Goal: Transaction & Acquisition: Purchase product/service

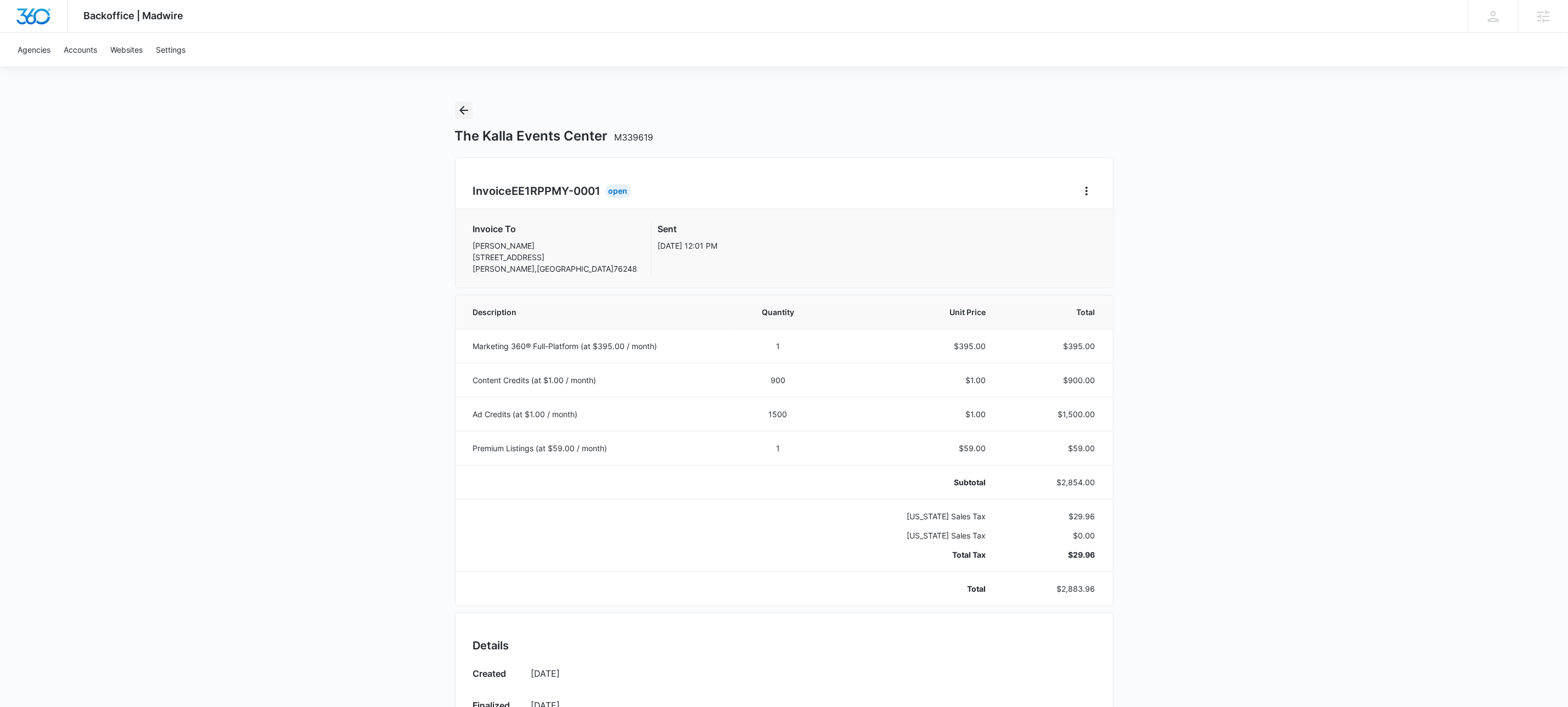
click at [463, 101] on button "Back" at bounding box center [463, 110] width 17 height 17
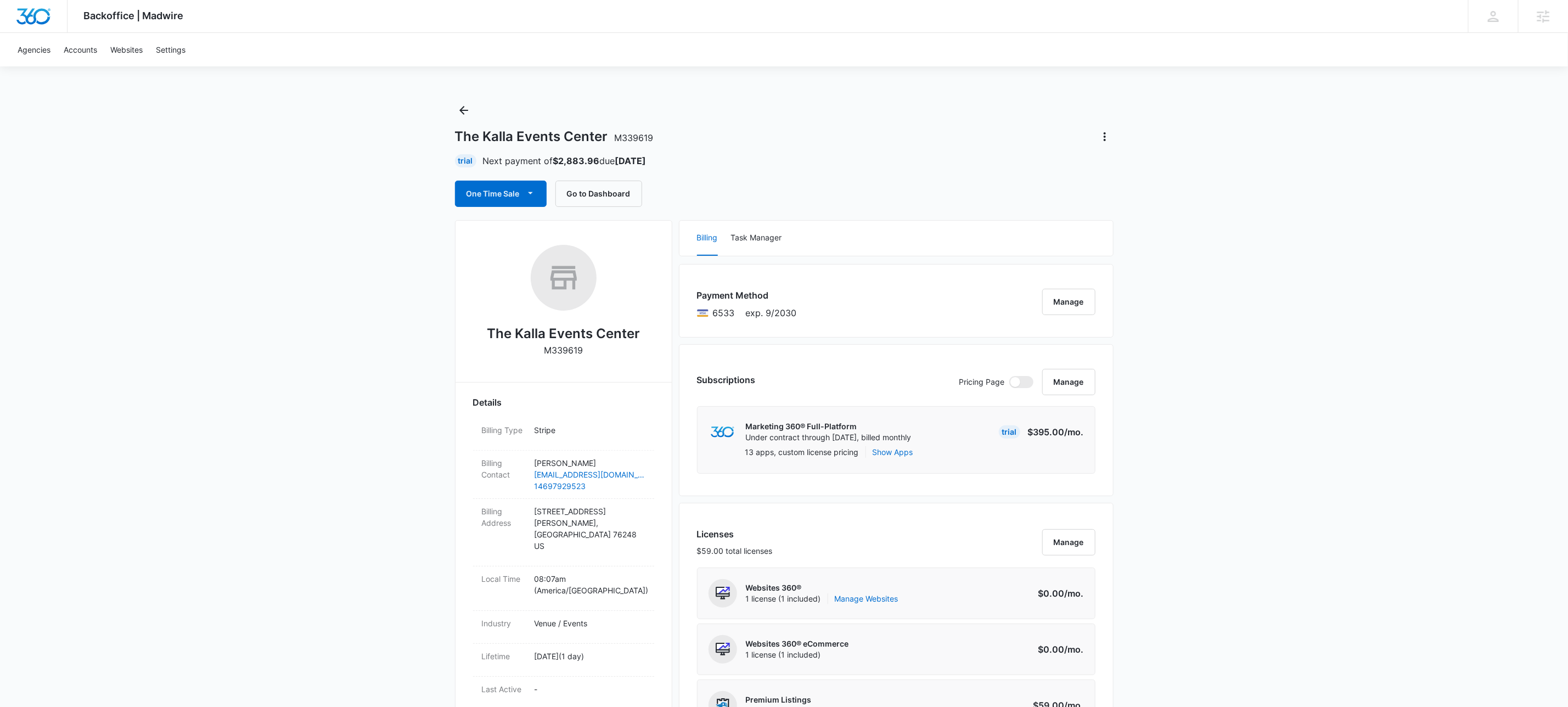
click at [905, 415] on div "Marketing 360® Full-Platform Under contract through [DATE], billed monthly Tria…" at bounding box center [896, 440] width 398 height 67
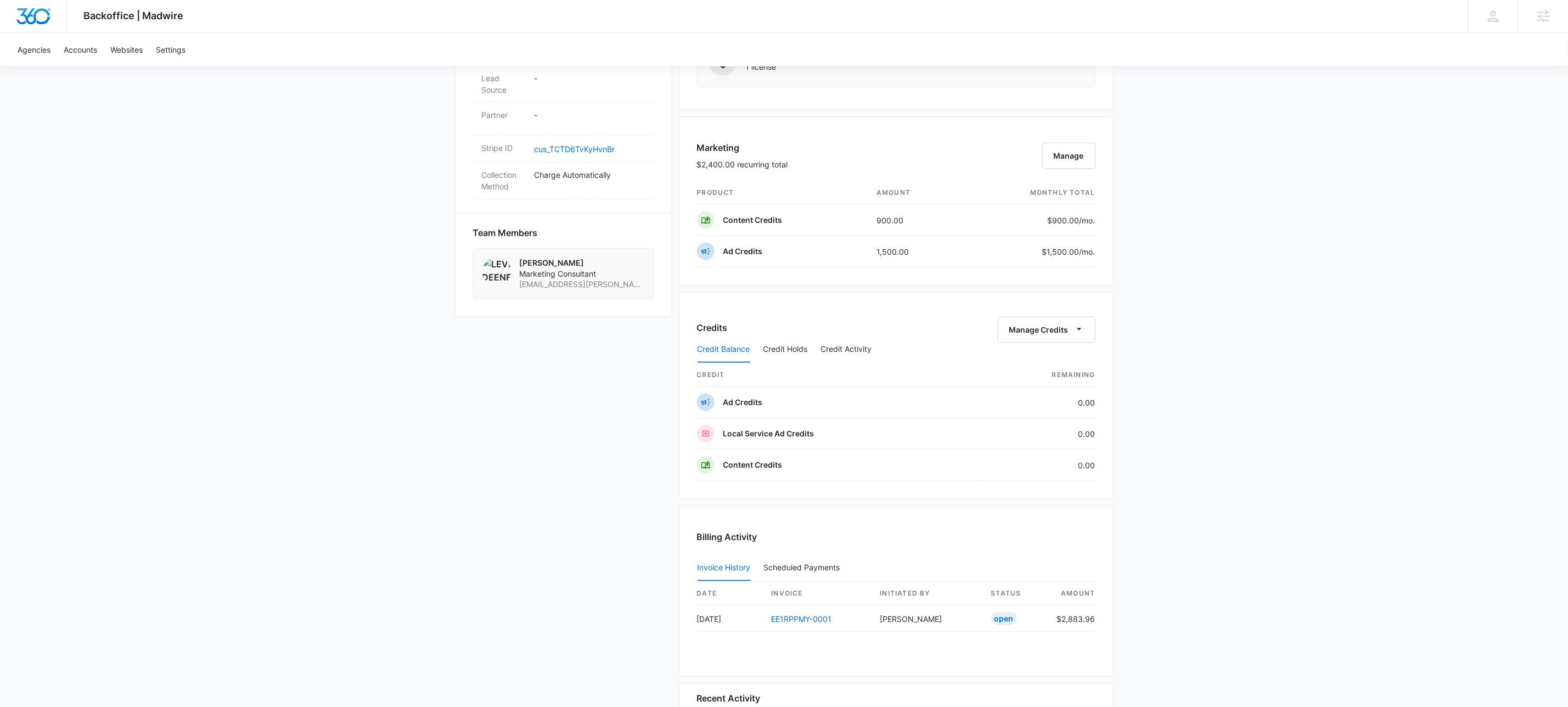
scroll to position [762, 0]
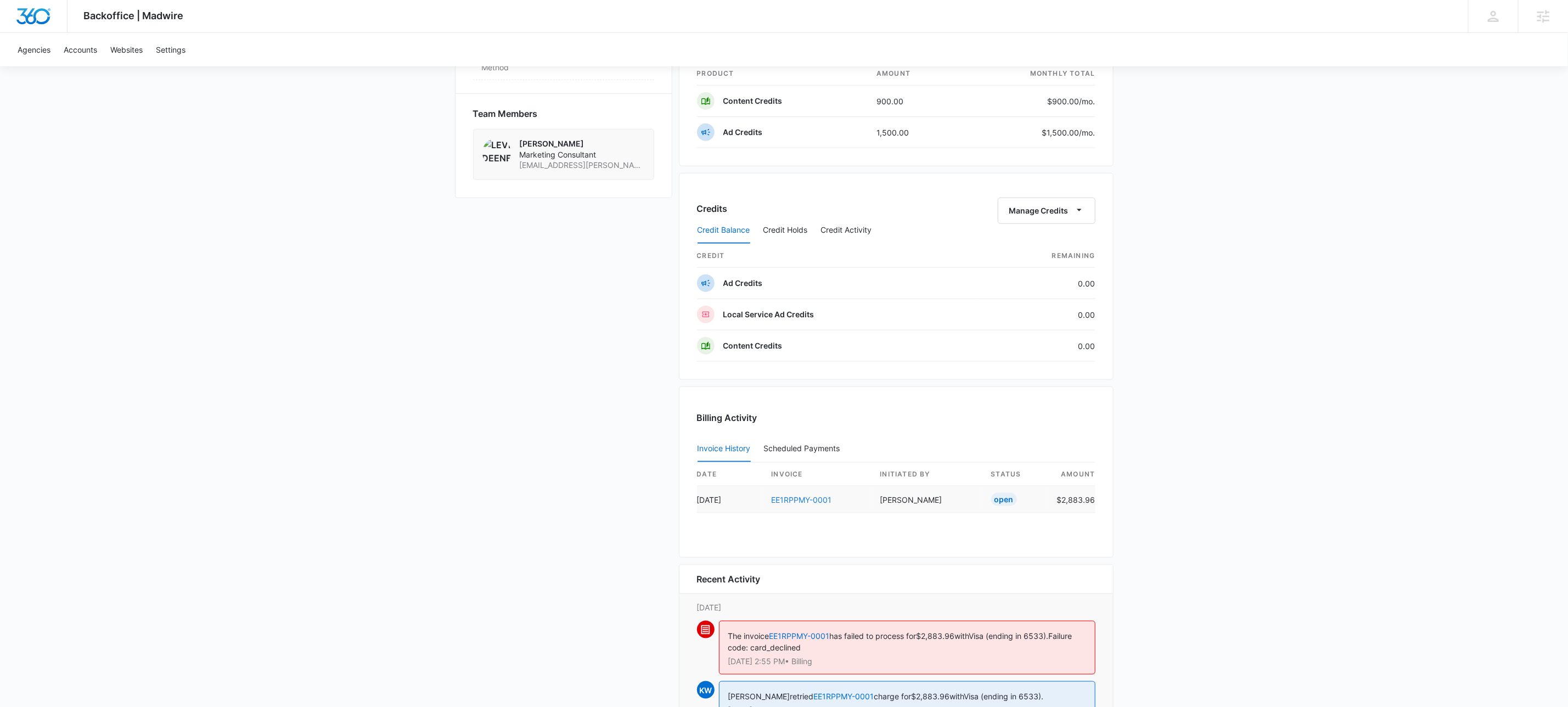
click at [831, 500] on link "EE1RPPMY-0001" at bounding box center [802, 500] width 61 height 10
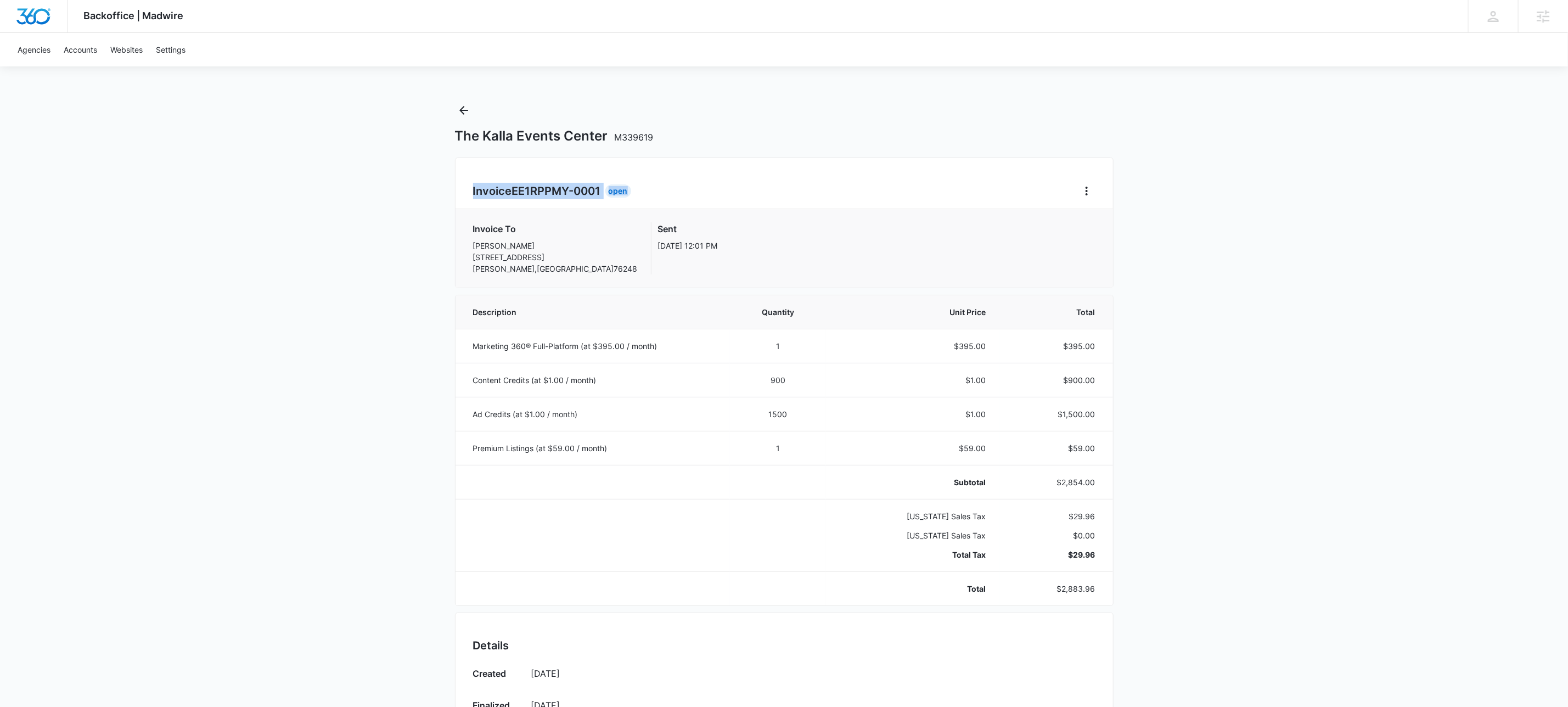
drag, startPoint x: 1077, startPoint y: 201, endPoint x: 1110, endPoint y: 148, distance: 62.4
click at [1077, 198] on div "Invoice EE1RPPMY-0001 Open Invoice To [PERSON_NAME] [STREET_ADDRESS] Sent [DATE…" at bounding box center [784, 222] width 659 height 131
click at [1087, 196] on icon "Home" at bounding box center [1086, 190] width 13 height 13
click at [1144, 239] on div "Retry Payment" at bounding box center [1124, 238] width 64 height 8
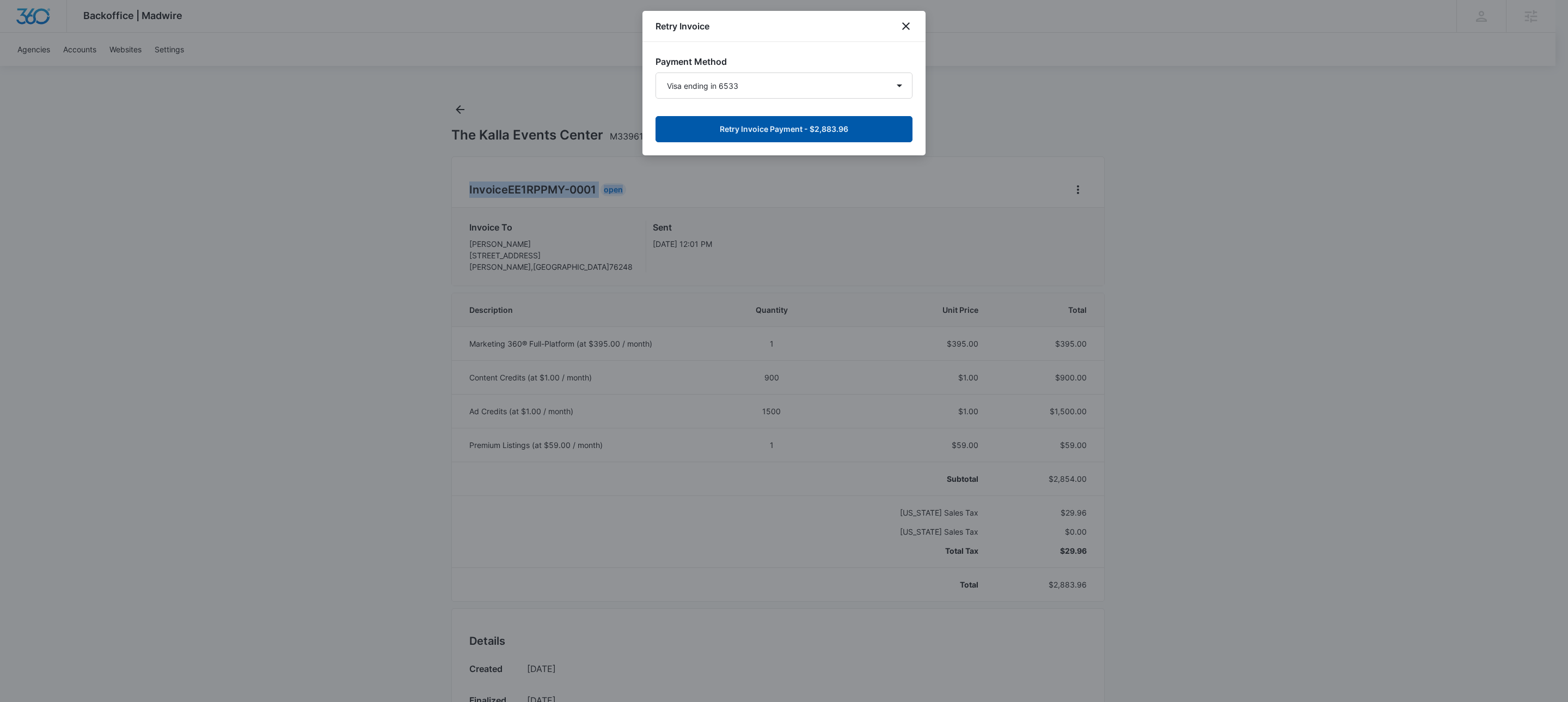
click at [818, 125] on button "Retry Invoice Payment - $2,883.96" at bounding box center [784, 129] width 257 height 26
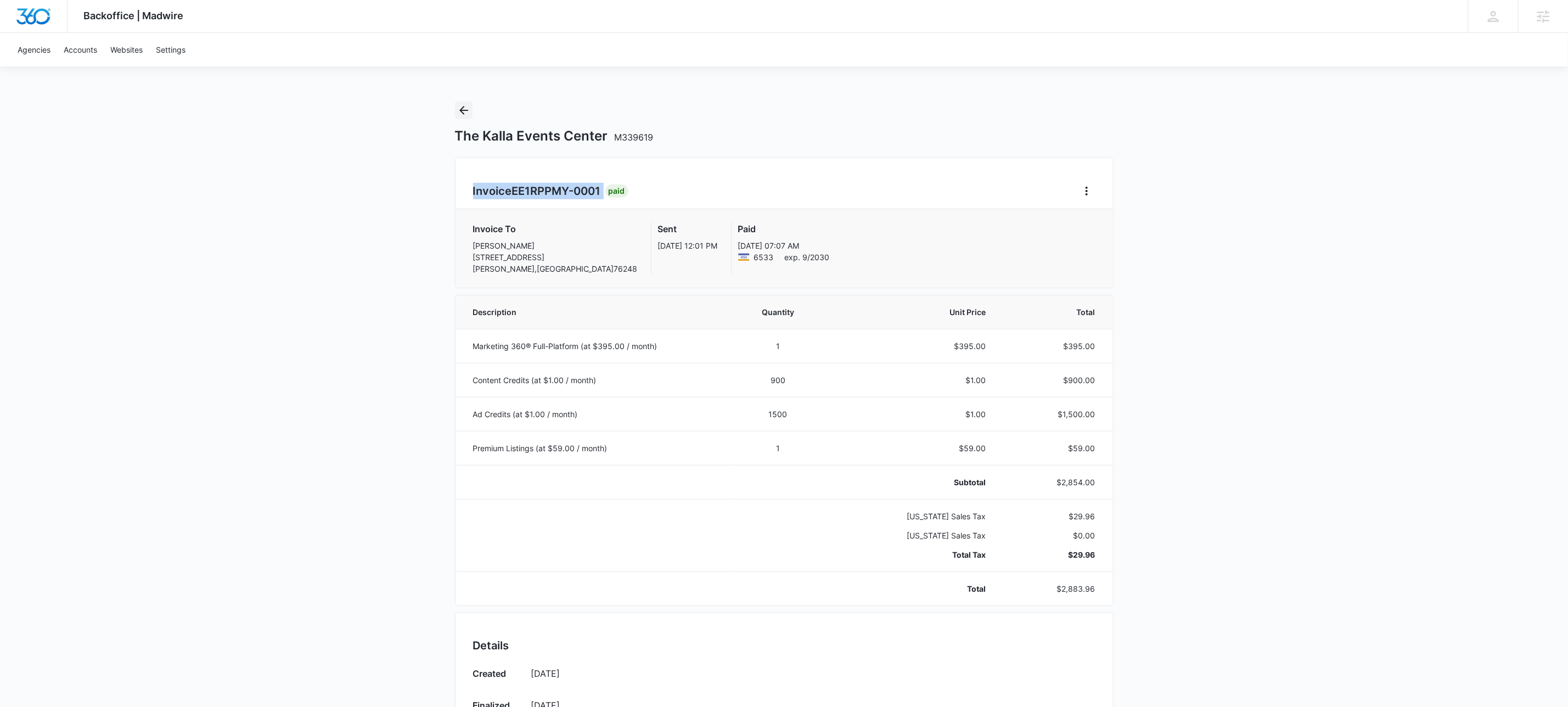
click at [463, 114] on icon "Back" at bounding box center [463, 111] width 9 height 9
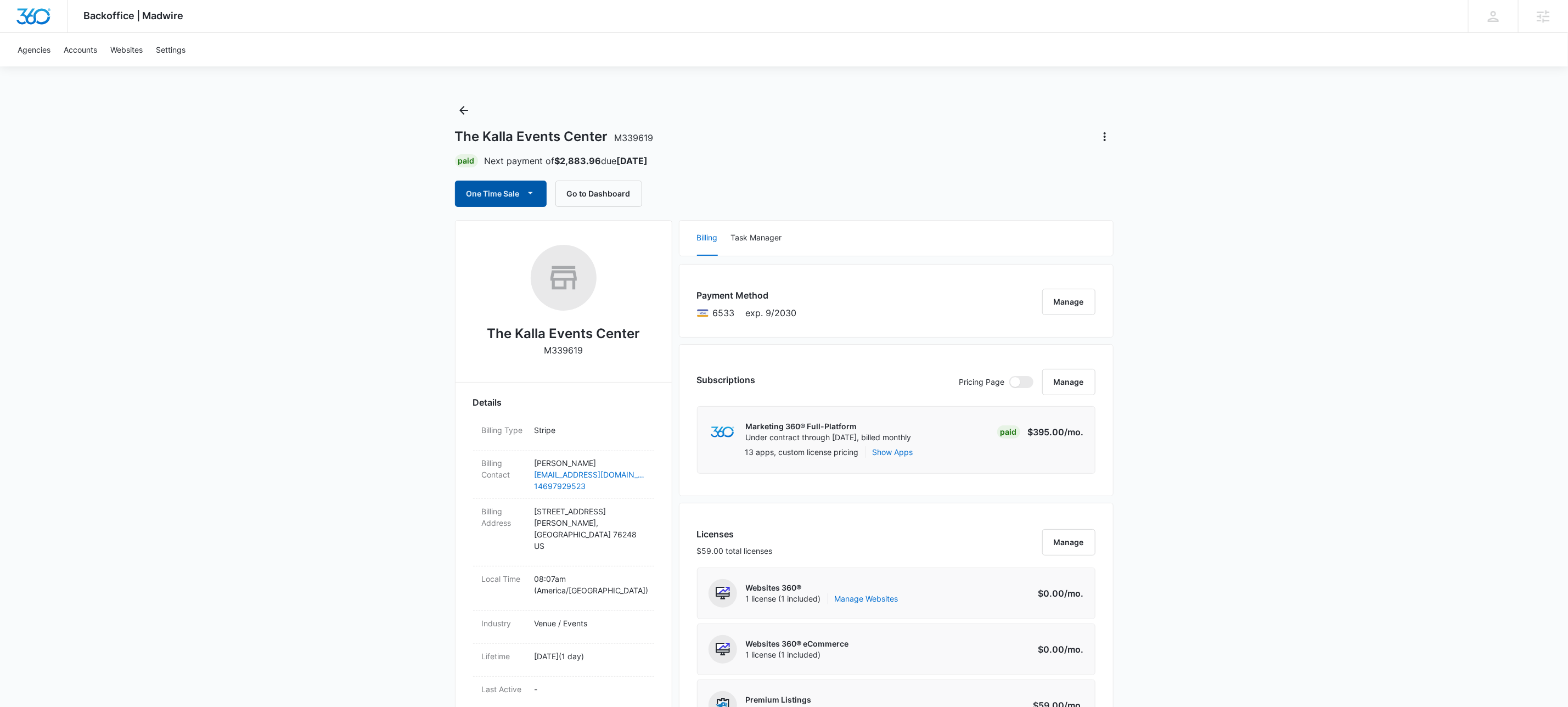
click at [544, 192] on button "One Time Sale" at bounding box center [500, 194] width 92 height 26
click at [535, 229] on div "Run One-Time Payment" at bounding box center [532, 231] width 127 height 11
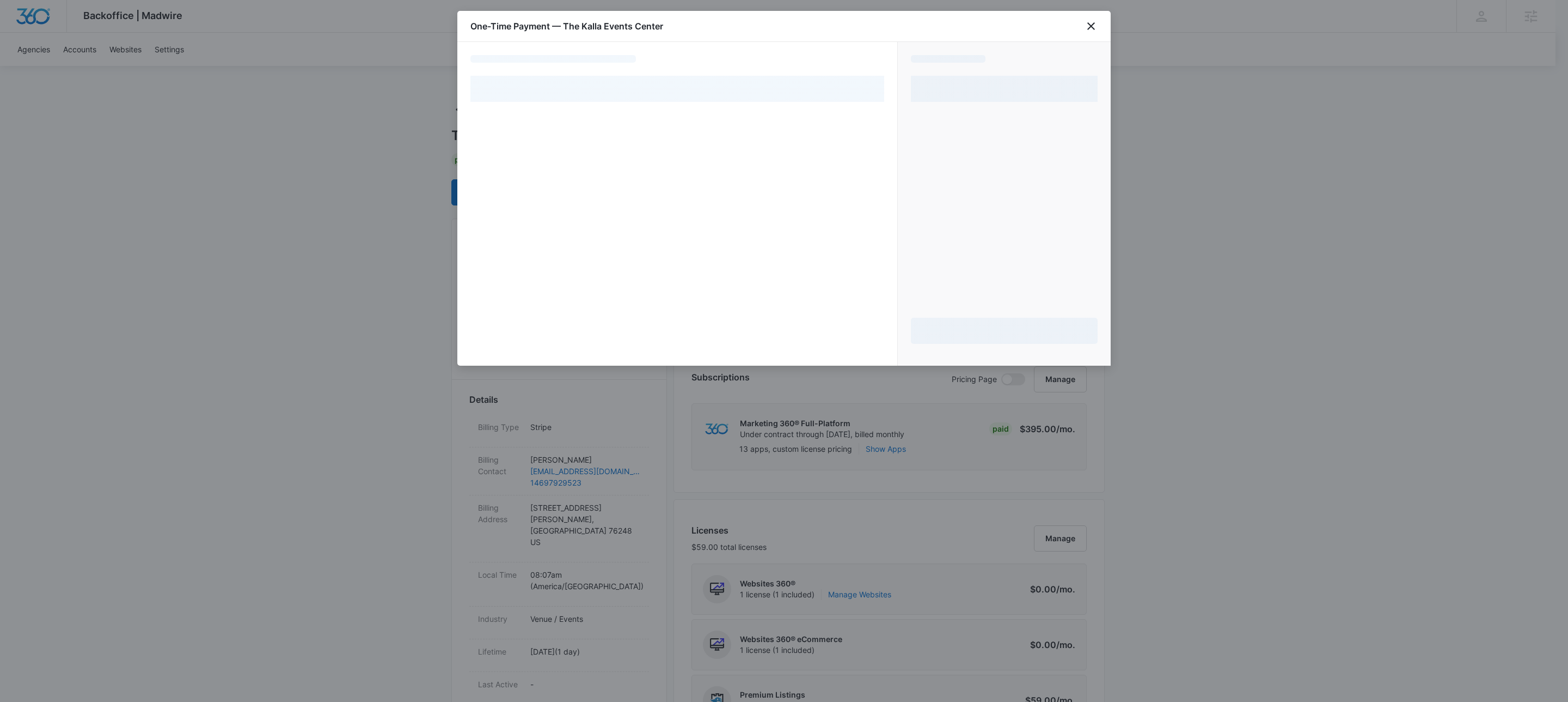
select select "pm_1SGNm9A4n8RTgNjU29LAtPRh"
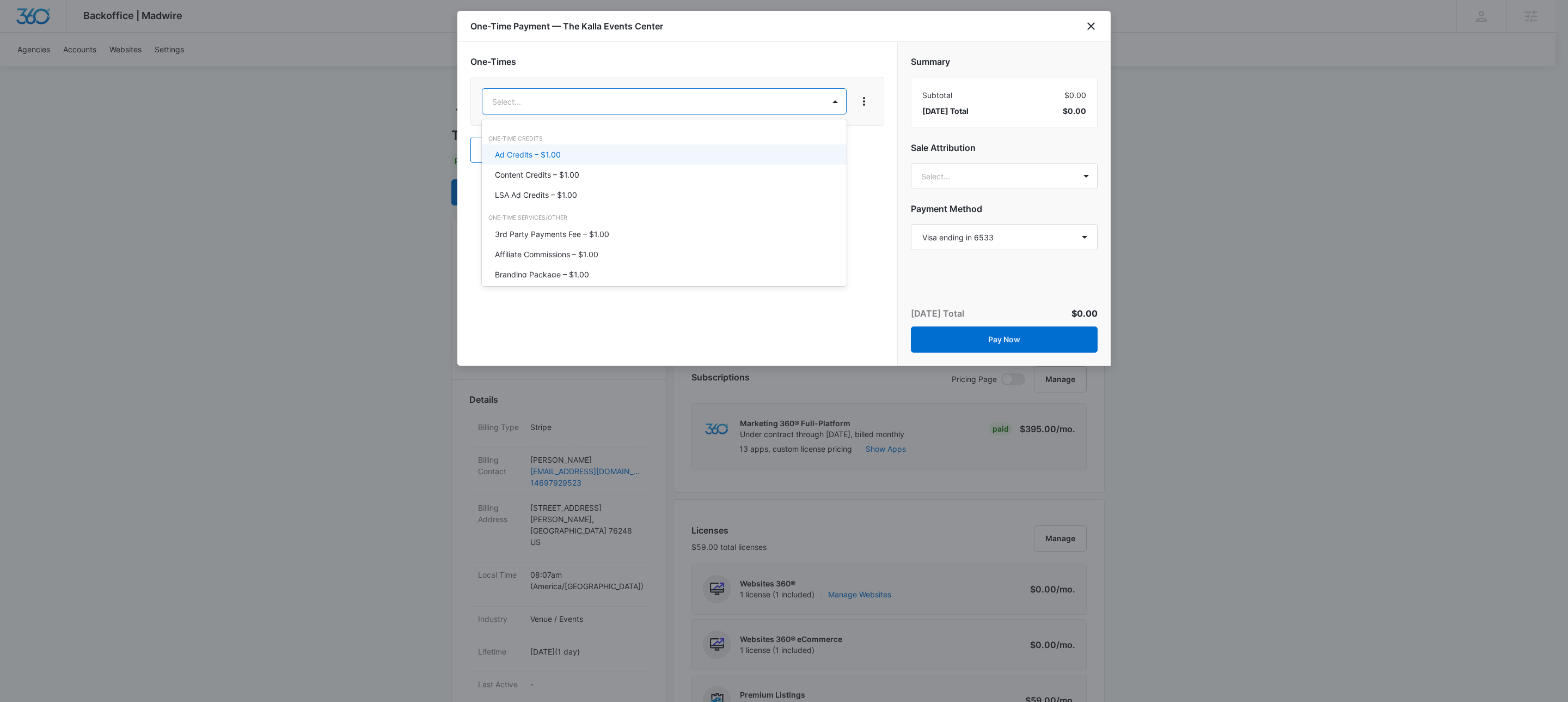
click at [567, 154] on div "Ad Credits – $1.00" at bounding box center [663, 154] width 336 height 11
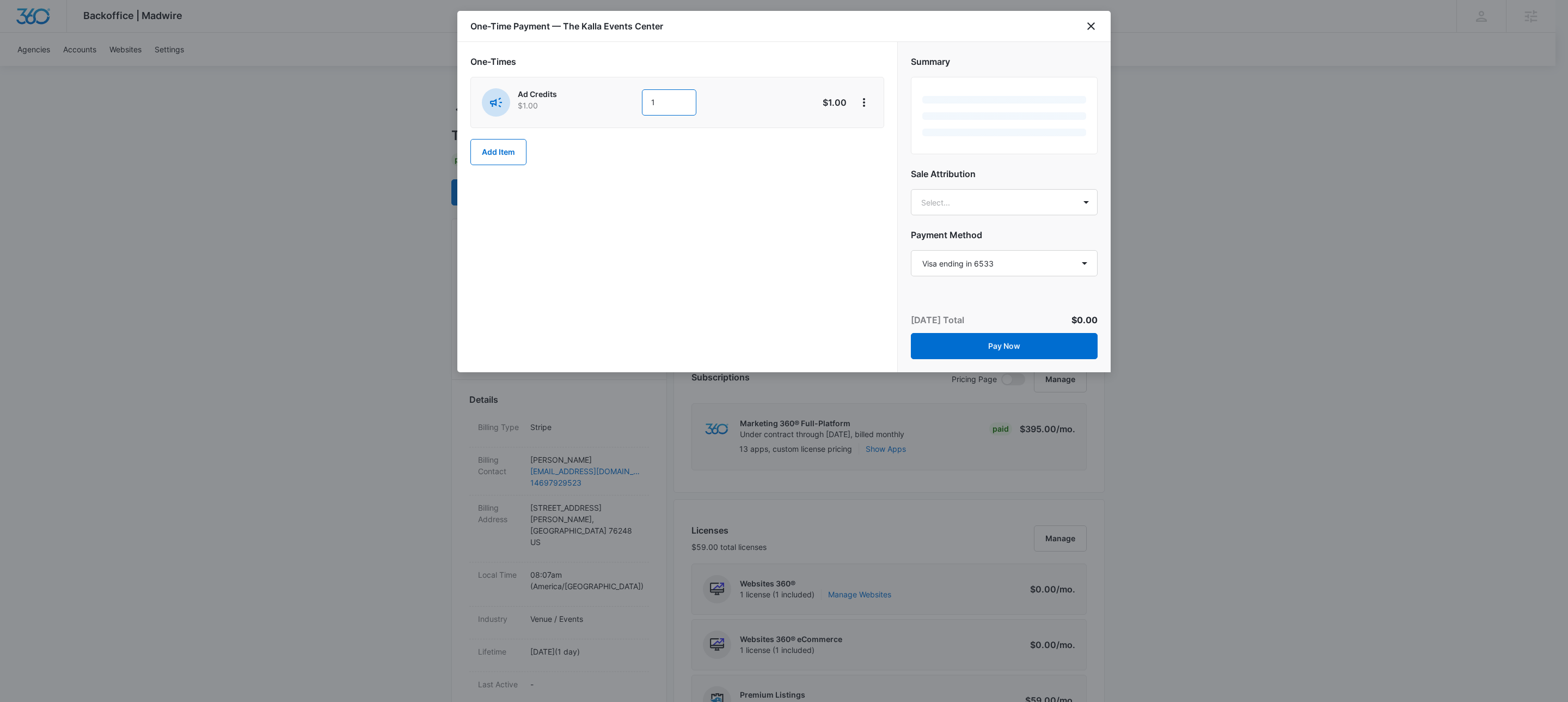
click at [653, 103] on input "1" at bounding box center [669, 102] width 54 height 26
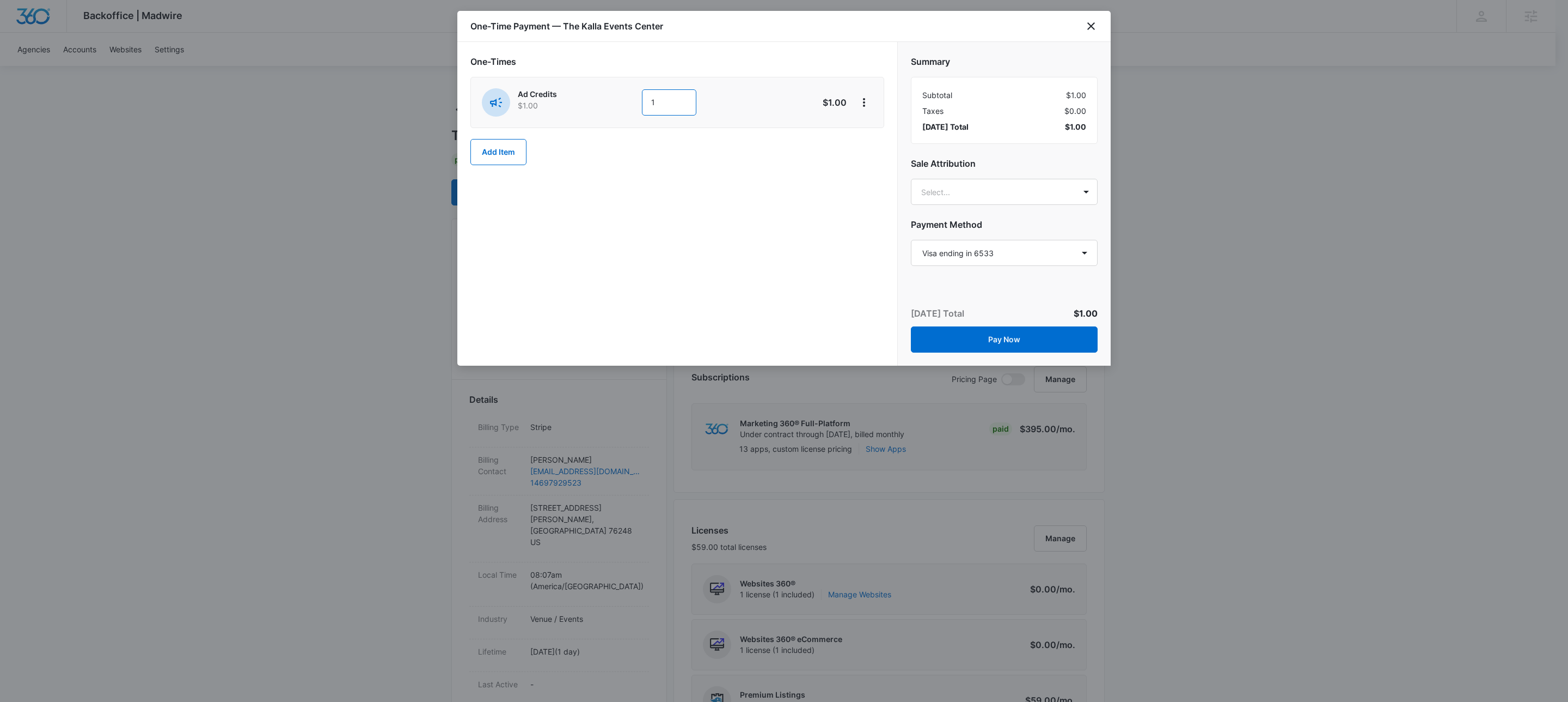
click at [653, 103] on input "1" at bounding box center [669, 102] width 54 height 26
type input "1000"
click at [550, 275] on div "One-Times Ad Credits $1.00 1000 $1,000.00 Add Item" at bounding box center [677, 203] width 440 height 324
click at [863, 106] on icon "View More" at bounding box center [864, 102] width 3 height 9
click at [878, 133] on div "Add Discount" at bounding box center [893, 134] width 48 height 8
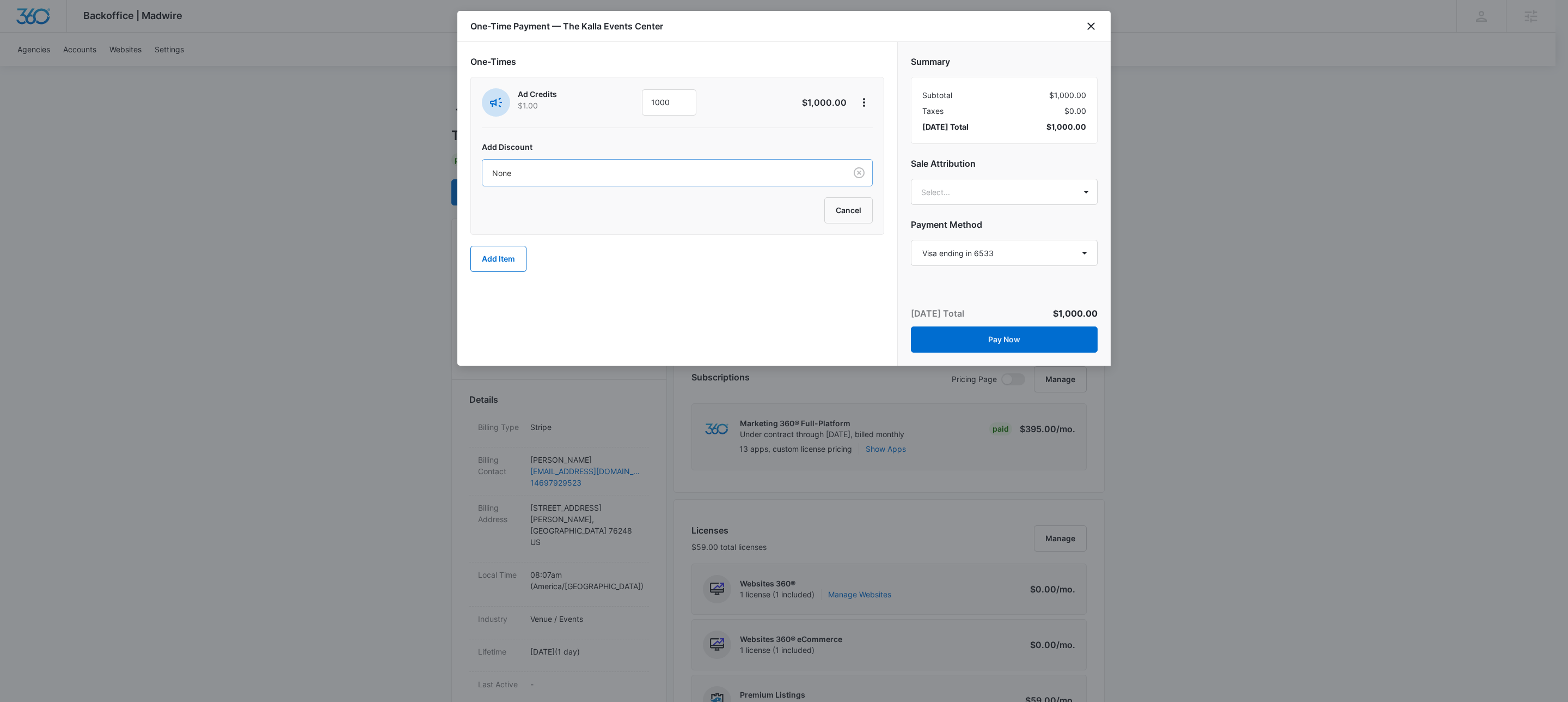
drag, startPoint x: 581, startPoint y: 170, endPoint x: 575, endPoint y: 187, distance: 18.0
click at [581, 170] on div at bounding box center [662, 173] width 340 height 14
click at [563, 257] on p "100% Discount - All Products — 100%" at bounding box center [562, 253] width 135 height 11
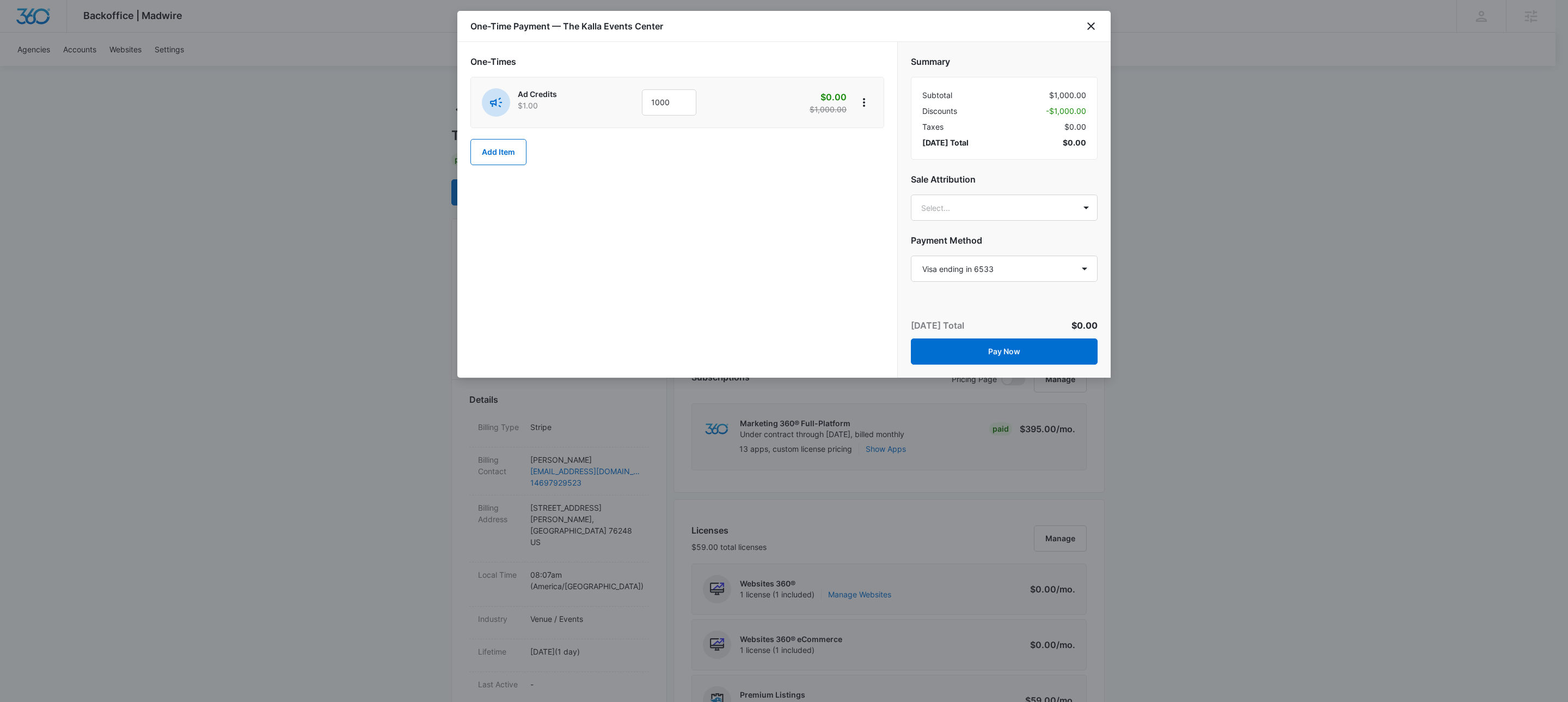
click at [731, 219] on div "One-Times Ad Credits $1.00 1000 $0.00 $1,000.00 Add Item" at bounding box center [677, 209] width 440 height 336
click at [998, 349] on button "Pay Now" at bounding box center [1004, 351] width 187 height 26
